Goal: Navigation & Orientation: Find specific page/section

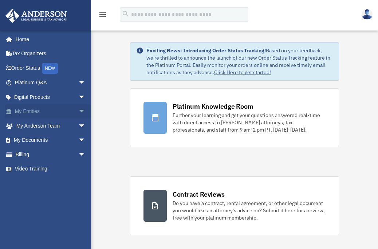
click at [31, 109] on link "My Entities arrow_drop_down" at bounding box center [50, 111] width 91 height 15
click at [78, 111] on span "arrow_drop_down" at bounding box center [85, 111] width 15 height 15
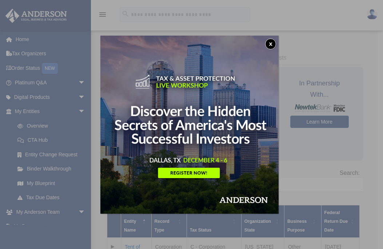
click at [48, 183] on div "x" at bounding box center [191, 124] width 383 height 249
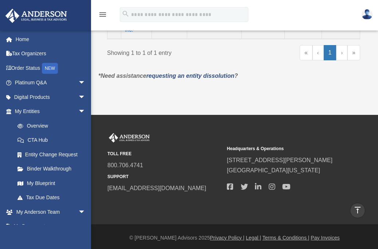
scroll to position [245, 0]
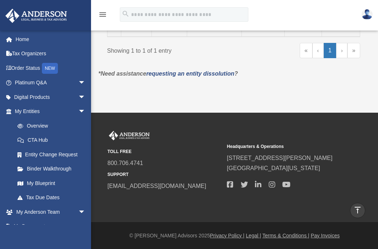
click at [342, 46] on link "›" at bounding box center [341, 50] width 11 height 15
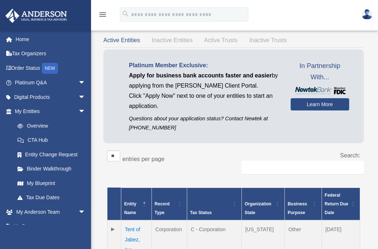
scroll to position [12, 0]
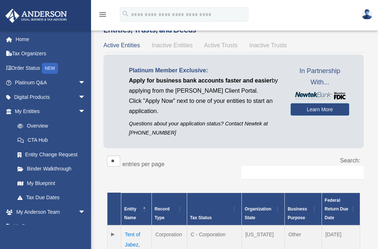
click at [170, 46] on span "Inactive Entities" at bounding box center [172, 45] width 41 height 6
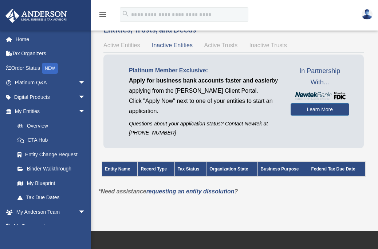
click at [124, 44] on span "Active Entities" at bounding box center [121, 45] width 36 height 6
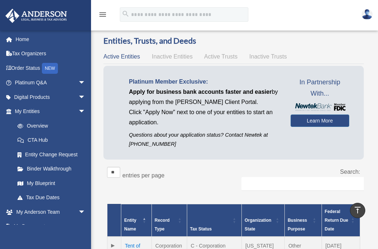
scroll to position [0, 0]
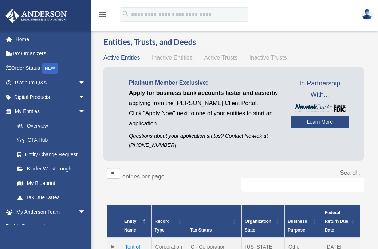
click at [170, 58] on span "Inactive Entities" at bounding box center [172, 58] width 41 height 6
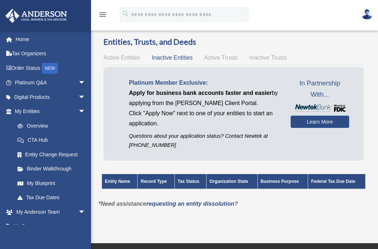
click at [170, 58] on span "Inactive Entities" at bounding box center [172, 58] width 41 height 6
click at [218, 57] on span "Active Trusts" at bounding box center [220, 58] width 33 height 6
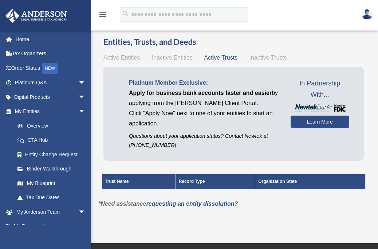
click at [260, 57] on span "Inactive Trusts" at bounding box center [267, 58] width 37 height 6
click at [123, 55] on span "Active Entities" at bounding box center [121, 58] width 36 height 6
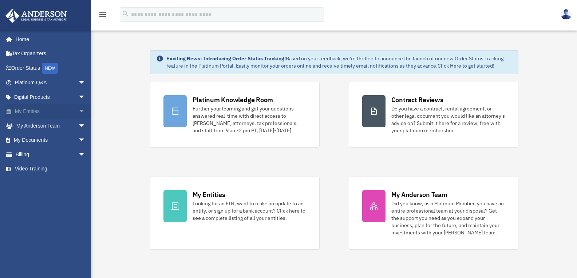
click at [33, 111] on link "My Entities arrow_drop_down" at bounding box center [50, 111] width 91 height 15
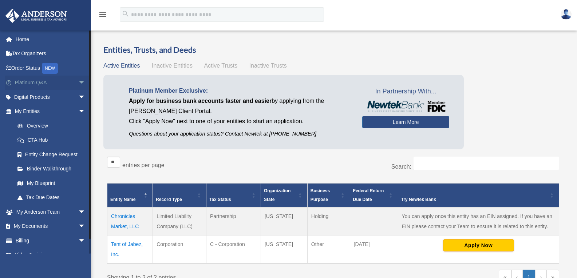
click at [34, 84] on link "Platinum Q&A arrow_drop_down" at bounding box center [50, 83] width 91 height 15
click at [78, 82] on span "arrow_drop_down" at bounding box center [85, 83] width 15 height 15
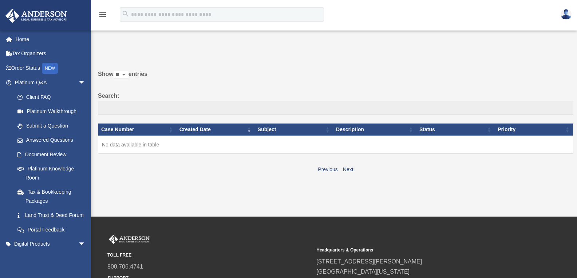
click at [139, 172] on div "Previous Next" at bounding box center [335, 169] width 475 height 12
drag, startPoint x: 141, startPoint y: 179, endPoint x: 121, endPoint y: 190, distance: 22.1
click at [121, 190] on div "Past Questions & Answers date_range Published on Last updated June 7, 2024 Apri…" at bounding box center [333, 115] width 480 height 158
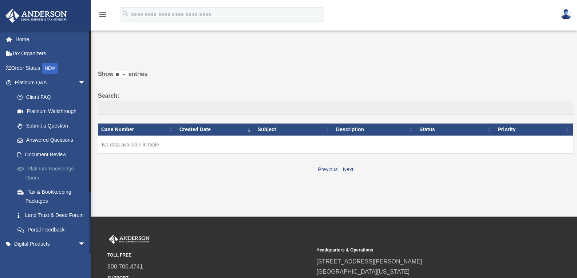
click at [56, 168] on link "Platinum Knowledge Room" at bounding box center [53, 173] width 86 height 23
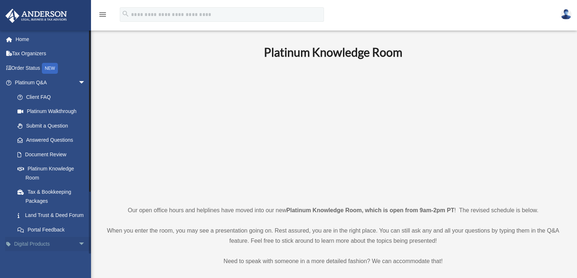
click at [78, 252] on span "arrow_drop_down" at bounding box center [85, 244] width 15 height 15
click at [78, 252] on span "arrow_drop_up" at bounding box center [85, 244] width 15 height 15
click at [78, 252] on span "arrow_drop_down" at bounding box center [85, 244] width 15 height 15
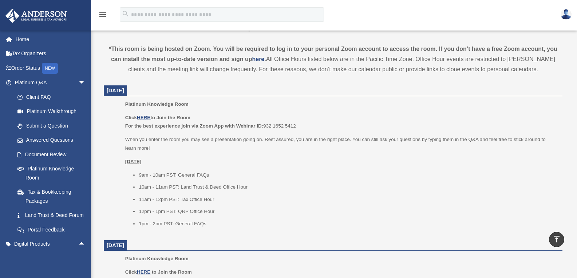
scroll to position [218, 0]
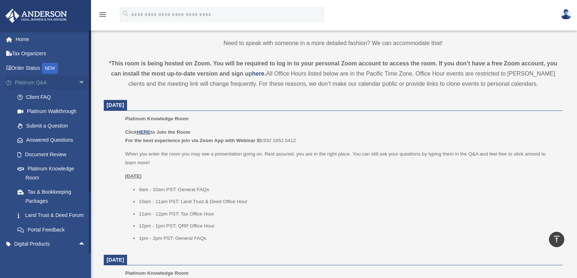
click at [78, 80] on span "arrow_drop_down" at bounding box center [85, 83] width 15 height 15
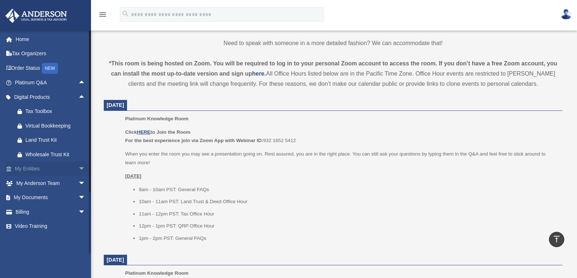
click at [78, 170] on span "arrow_drop_down" at bounding box center [85, 169] width 15 height 15
click at [46, 243] on link "My Blueprint" at bounding box center [53, 241] width 86 height 15
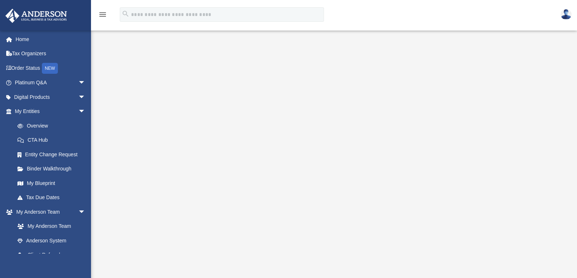
click at [91, 268] on div "[PERSON_NAME][EMAIL_ADDRESS][DOMAIN_NAME] Sign Out [PERSON_NAME][EMAIL_ADDRESS]…" at bounding box center [45, 169] width 91 height 278
click at [78, 110] on span "arrow_drop_down" at bounding box center [85, 111] width 15 height 15
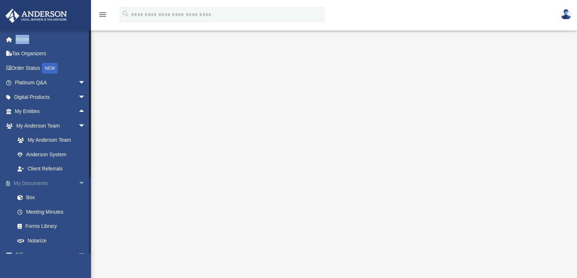
click at [78, 185] on span "arrow_drop_down" at bounding box center [85, 183] width 15 height 15
click at [78, 124] on span "arrow_drop_down" at bounding box center [85, 126] width 15 height 15
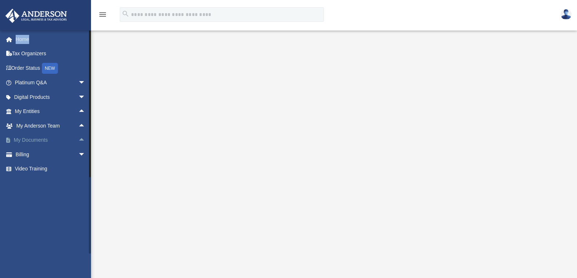
click at [78, 139] on span "arrow_drop_up" at bounding box center [85, 140] width 15 height 15
click at [36, 156] on link "Box" at bounding box center [53, 154] width 86 height 15
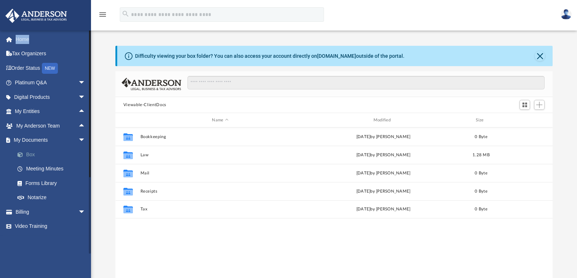
scroll to position [160, 432]
click at [36, 156] on link "Box" at bounding box center [53, 154] width 86 height 15
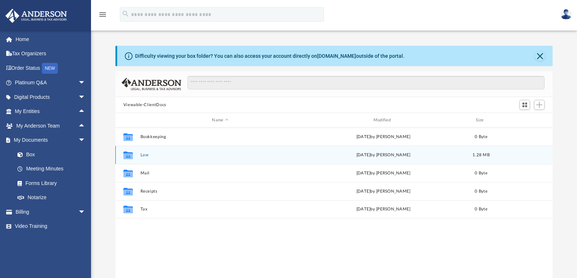
click at [131, 156] on icon "grid" at bounding box center [127, 156] width 9 height 6
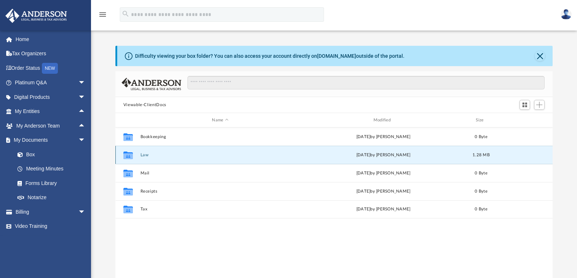
click at [131, 156] on icon "grid" at bounding box center [127, 156] width 9 height 6
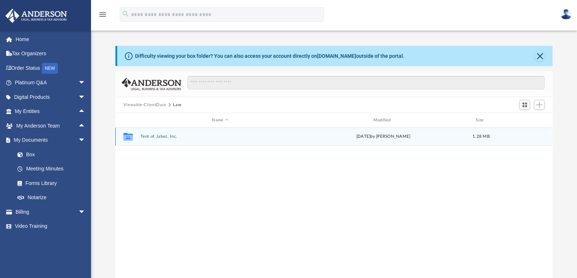
click at [133, 140] on icon "Collaborated Folder" at bounding box center [128, 137] width 12 height 12
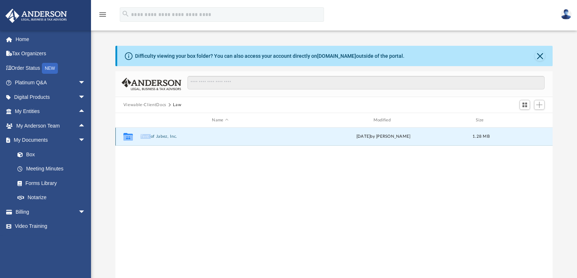
click at [133, 140] on icon "Collaborated Folder" at bounding box center [128, 137] width 12 height 12
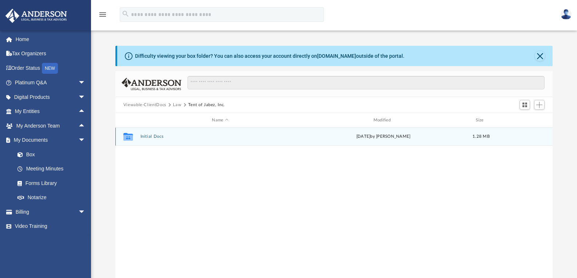
click at [127, 136] on icon "grid" at bounding box center [127, 138] width 9 height 6
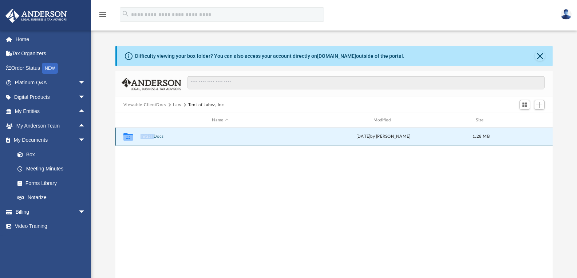
click at [127, 136] on icon "grid" at bounding box center [127, 138] width 9 height 6
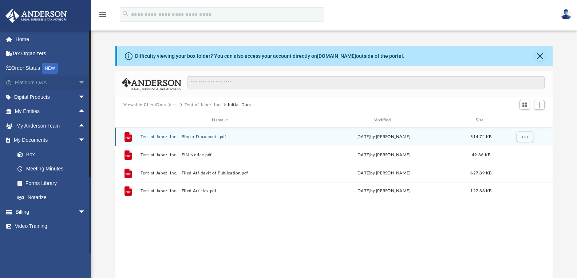
click at [78, 83] on span "arrow_drop_down" at bounding box center [85, 83] width 15 height 15
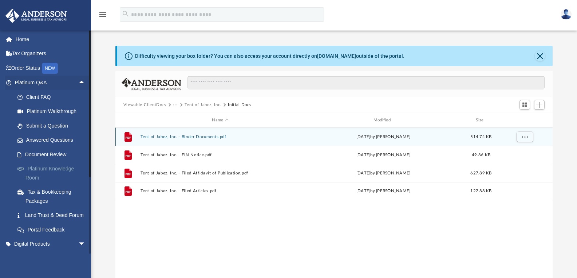
click at [71, 168] on link "Platinum Knowledge Room" at bounding box center [53, 173] width 86 height 23
click at [10, 162] on link "Platinum Knowledge Room" at bounding box center [53, 173] width 86 height 23
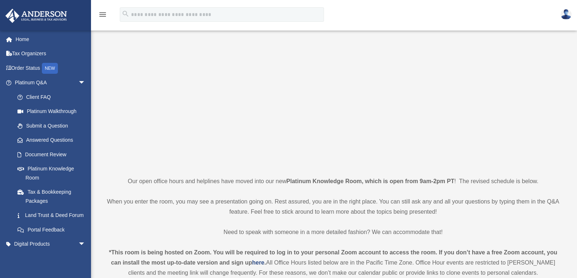
scroll to position [44, 0]
